Goal: Use online tool/utility: Utilize a website feature to perform a specific function

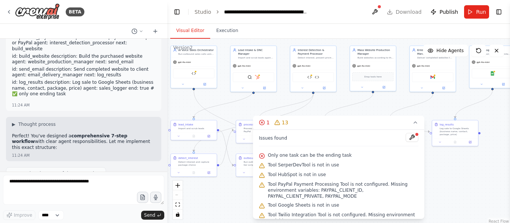
scroll to position [78, 0]
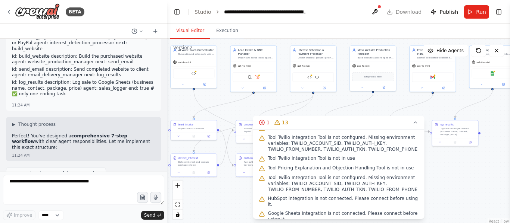
click at [473, 183] on div ".deletable-edge-delete-btn { width: 20px; height: 20px; border: 0px solid #ffff…" at bounding box center [338, 132] width 343 height 187
click at [410, 121] on button "1 13" at bounding box center [338, 123] width 171 height 14
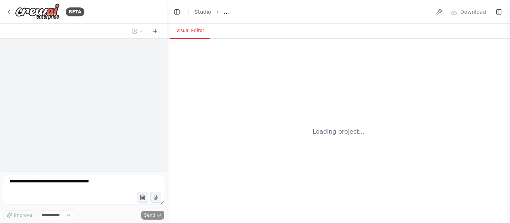
select select "****"
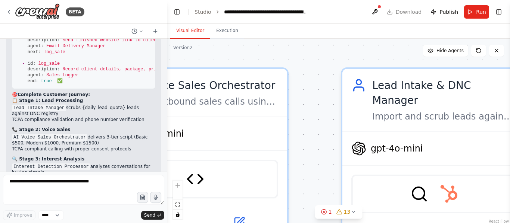
scroll to position [19163, 0]
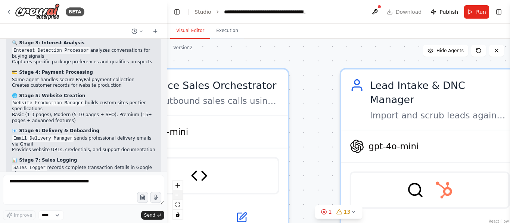
click at [177, 197] on button "zoom out" at bounding box center [178, 196] width 10 height 10
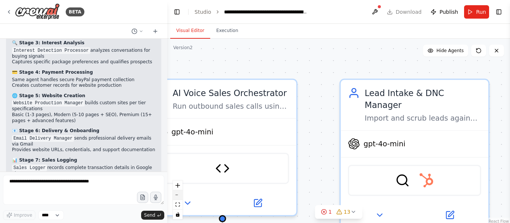
click at [177, 197] on button "zoom out" at bounding box center [178, 196] width 10 height 10
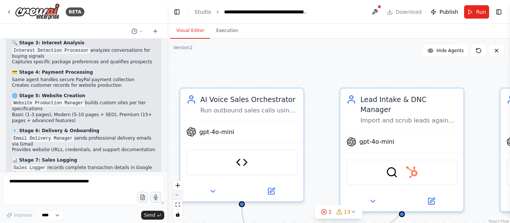
click at [177, 197] on button "zoom out" at bounding box center [178, 196] width 10 height 10
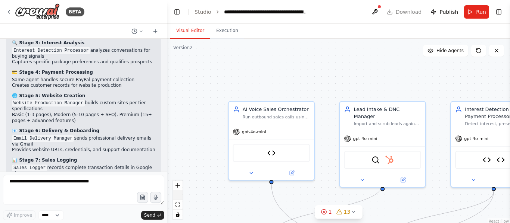
click at [177, 197] on button "zoom out" at bounding box center [178, 196] width 10 height 10
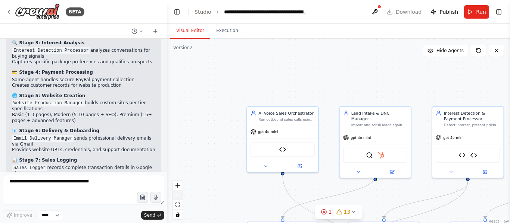
click at [177, 197] on button "zoom out" at bounding box center [178, 196] width 10 height 10
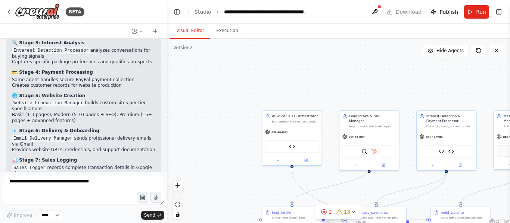
click at [177, 197] on button "zoom out" at bounding box center [178, 196] width 10 height 10
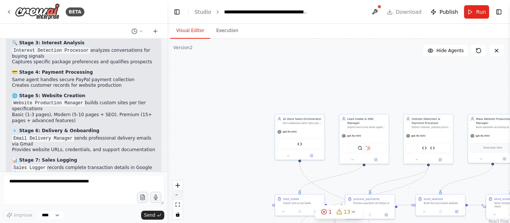
click at [177, 197] on button "zoom out" at bounding box center [178, 196] width 10 height 10
click at [177, 197] on div "React Flow controls" at bounding box center [178, 200] width 10 height 39
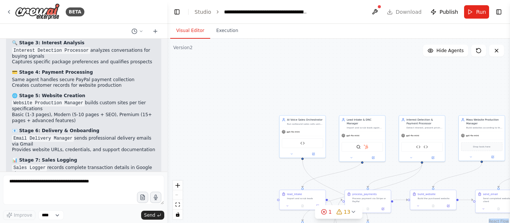
click at [177, 197] on div "React Flow controls" at bounding box center [178, 200] width 10 height 39
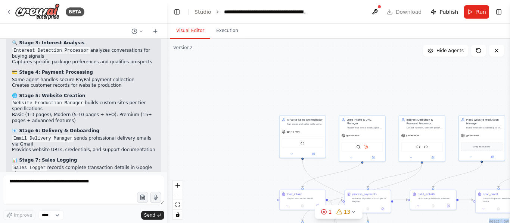
click at [177, 197] on div "React Flow controls" at bounding box center [178, 200] width 10 height 39
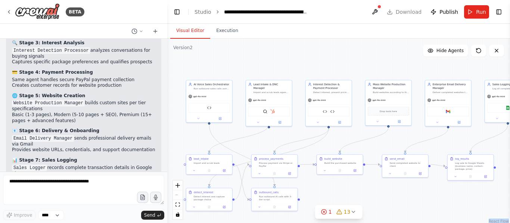
drag, startPoint x: 235, startPoint y: 166, endPoint x: 150, endPoint y: 131, distance: 92.0
click at [150, 131] on div "BETA The AI system will automatically search and find small businesses without …" at bounding box center [255, 111] width 510 height 223
click at [396, 198] on div ".deletable-edge-delete-btn { width: 20px; height: 20px; border: 0px solid #ffff…" at bounding box center [338, 132] width 343 height 187
click at [507, 222] on button "Toggle Sidebar" at bounding box center [510, 111] width 6 height 223
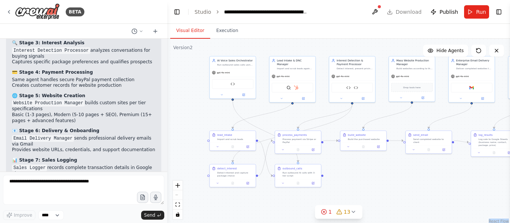
drag, startPoint x: 486, startPoint y: 213, endPoint x: 509, endPoint y: 190, distance: 33.0
click at [509, 190] on div "BETA The AI system will automatically search and find small businesses without …" at bounding box center [255, 111] width 510 height 223
drag, startPoint x: 309, startPoint y: 143, endPoint x: 301, endPoint y: 143, distance: 7.8
click at [301, 146] on div at bounding box center [296, 150] width 46 height 8
click at [363, 179] on div ".deletable-edge-delete-btn { width: 20px; height: 20px; border: 0px solid #ffff…" at bounding box center [338, 132] width 343 height 187
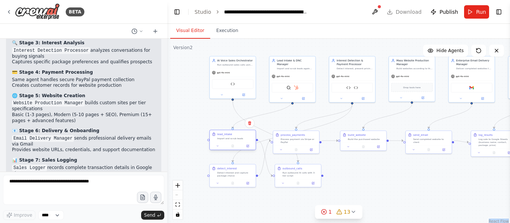
click at [236, 142] on div "lead_intake Import and scrub leads" at bounding box center [232, 140] width 47 height 21
click at [376, 170] on div ".deletable-edge-delete-btn { width: 20px; height: 20px; border: 0px solid #ffff…" at bounding box center [338, 132] width 343 height 187
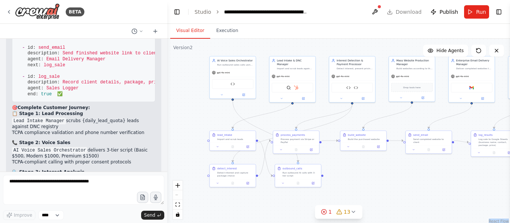
scroll to position [19033, 0]
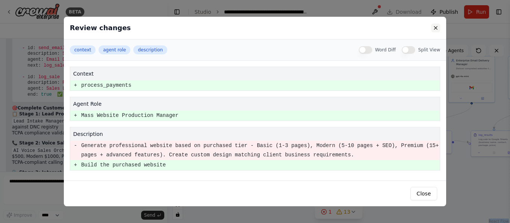
click at [433, 29] on button at bounding box center [435, 28] width 9 height 9
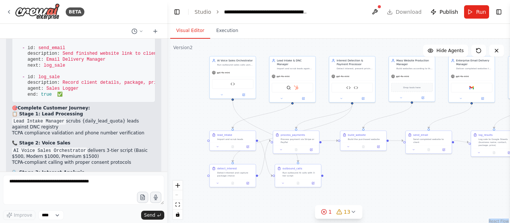
scroll to position [19541, 0]
